Goal: Task Accomplishment & Management: Use online tool/utility

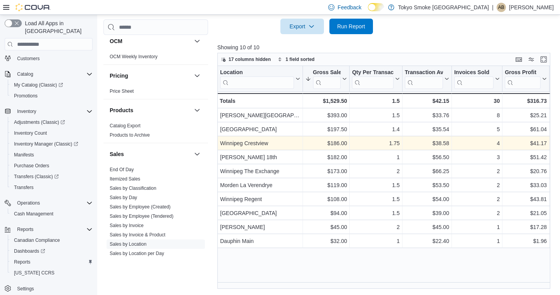
scroll to position [353, 0]
click at [357, 29] on span "Run Report" at bounding box center [351, 27] width 28 height 8
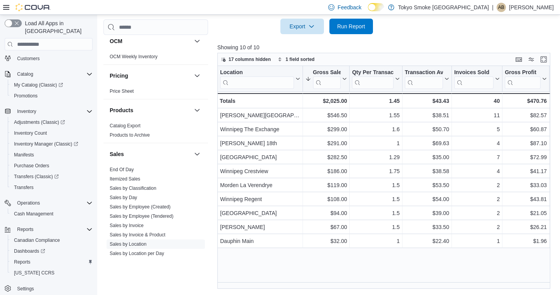
click at [336, 21] on span "Run Report" at bounding box center [351, 27] width 34 height 16
click at [360, 23] on span "Run Report" at bounding box center [351, 26] width 28 height 8
click at [330, 3] on div "Feedback Dark Mode Tokyo Smoke [GEOGRAPHIC_DATA] | AB [PERSON_NAME]" at bounding box center [280, 7] width 560 height 15
click at [338, 24] on span "Run Report" at bounding box center [351, 26] width 28 height 8
click at [342, 26] on span "Run Report" at bounding box center [351, 26] width 28 height 8
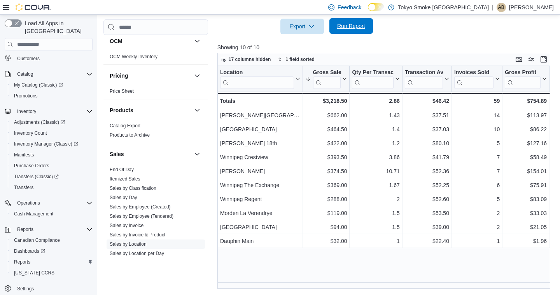
click at [352, 24] on span "Run Report" at bounding box center [351, 26] width 28 height 8
click at [335, 30] on span "Run Report" at bounding box center [351, 26] width 34 height 16
click at [336, 28] on span "Run Report" at bounding box center [351, 26] width 34 height 16
click at [351, 25] on span "Run Report" at bounding box center [351, 26] width 28 height 8
click at [349, 23] on span "Run Report" at bounding box center [351, 27] width 28 height 8
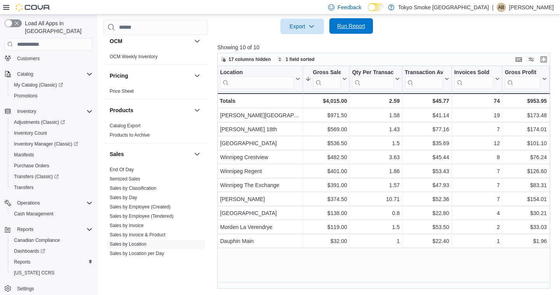
click at [345, 30] on span "Run Report" at bounding box center [351, 26] width 34 height 16
click at [351, 31] on span "Run Report" at bounding box center [351, 26] width 34 height 16
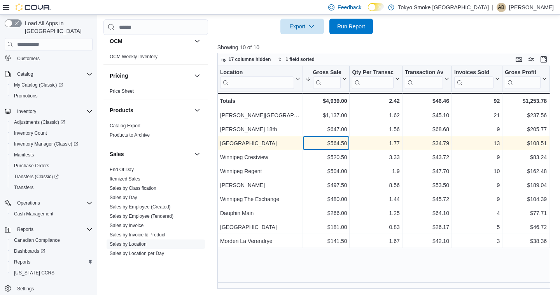
click at [325, 145] on div "$564.50" at bounding box center [326, 143] width 42 height 9
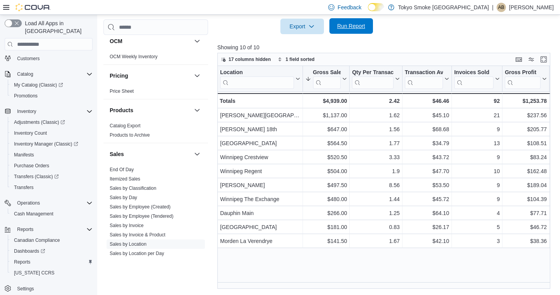
click at [346, 28] on span "Run Report" at bounding box center [351, 26] width 28 height 8
click at [354, 32] on span "Run Report" at bounding box center [351, 26] width 34 height 16
click at [351, 30] on span "Run Report" at bounding box center [351, 26] width 34 height 16
click at [356, 25] on span "Run Report" at bounding box center [351, 26] width 28 height 8
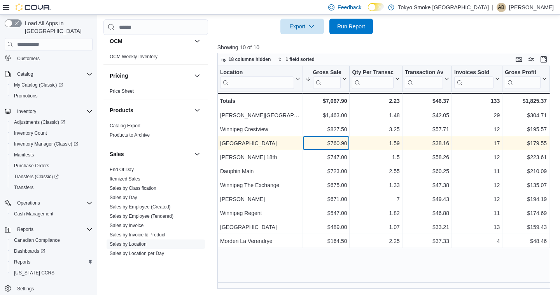
click at [307, 145] on div "$760.90" at bounding box center [326, 143] width 42 height 9
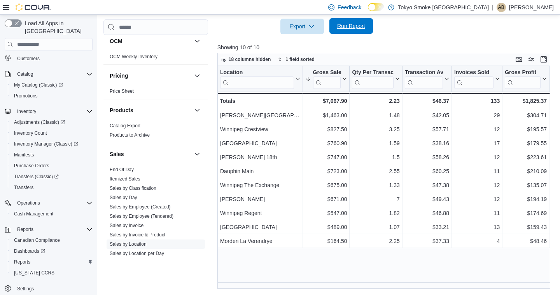
click at [353, 29] on span "Run Report" at bounding box center [351, 26] width 28 height 8
click at [351, 28] on span "Run Report" at bounding box center [351, 26] width 28 height 8
click at [343, 31] on span "Run Report" at bounding box center [351, 26] width 34 height 16
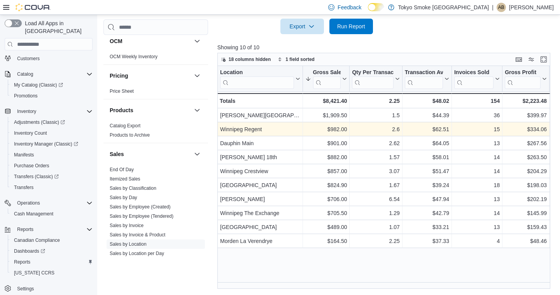
scroll to position [259, 0]
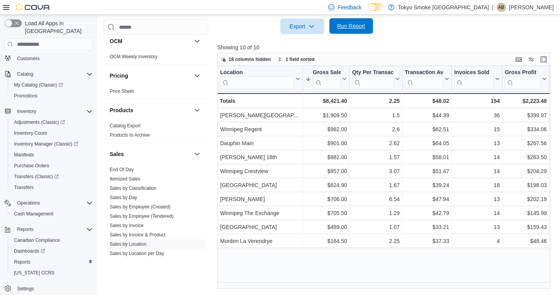
click at [356, 19] on span "Run Report" at bounding box center [351, 26] width 34 height 16
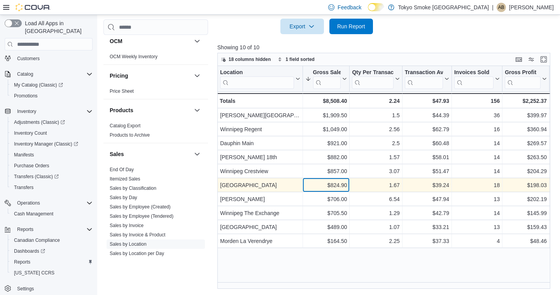
click at [328, 186] on div "$824.90" at bounding box center [326, 185] width 42 height 9
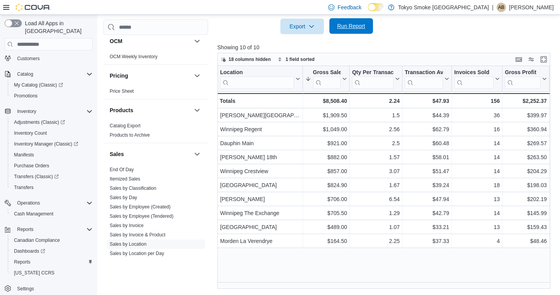
click at [346, 30] on span "Run Report" at bounding box center [351, 26] width 34 height 16
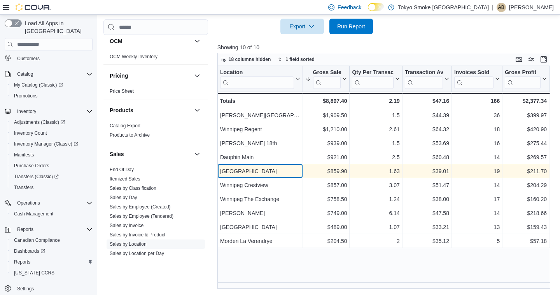
click at [295, 173] on div "[GEOGRAPHIC_DATA]" at bounding box center [260, 171] width 80 height 9
click at [329, 171] on div "$859.90" at bounding box center [326, 171] width 42 height 9
click at [267, 171] on div "[GEOGRAPHIC_DATA]" at bounding box center [260, 171] width 80 height 9
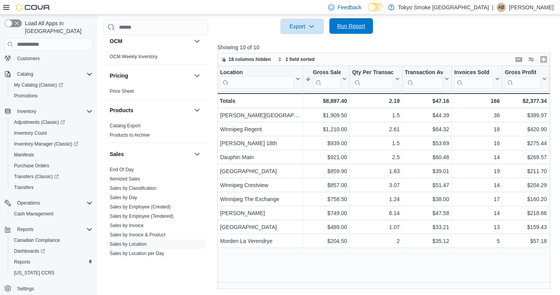
click at [356, 29] on span "Run Report" at bounding box center [351, 26] width 28 height 8
click at [365, 25] on span "Run Report" at bounding box center [351, 26] width 28 height 8
click at [362, 30] on span "Run Report" at bounding box center [351, 26] width 28 height 8
click div "$1,169.40"
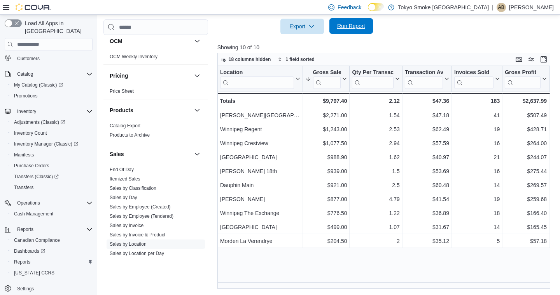
click at [368, 27] on span "Run Report" at bounding box center [351, 26] width 34 height 16
click at [42, 211] on span "Cash Management" at bounding box center [33, 214] width 39 height 6
click div "[GEOGRAPHIC_DATA]"
click span "[GEOGRAPHIC_DATA]"
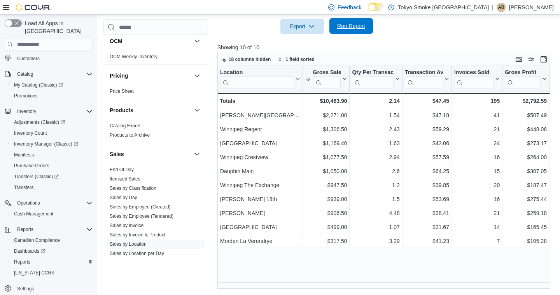
click h4 "POS 4"
click button "[GEOGRAPHIC_DATA]"
click h4 "Dominion"
click select "**********"
select select "**********"
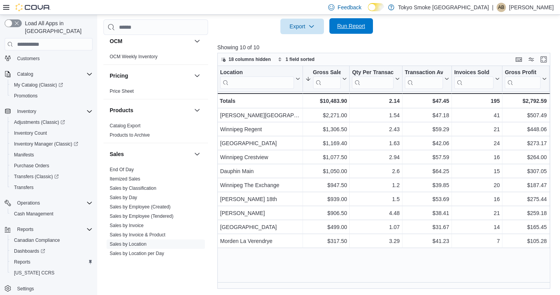
click div "Dominion - Bank Deposit Deposit Amount * Bank Deposit # Notes Cancel Save"
click span "Cancel"
select select
click at [521, 10] on p "[PERSON_NAME]" at bounding box center [531, 7] width 45 height 9
click span "Sign Out"
